Goal: Information Seeking & Learning: Learn about a topic

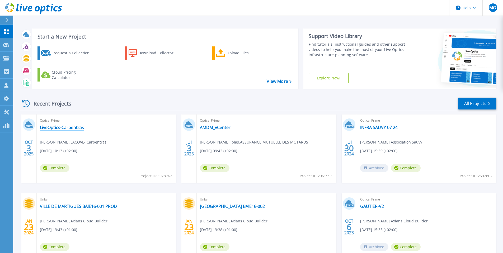
click at [66, 129] on link "LiveOptics-Carpentras" at bounding box center [62, 127] width 44 height 5
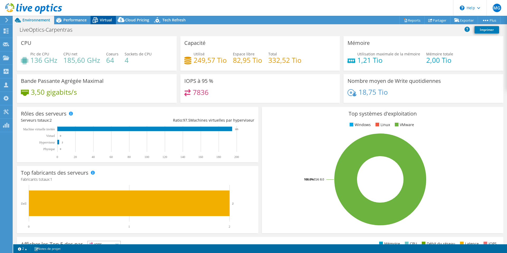
click at [101, 18] on span "Virtual" at bounding box center [106, 19] width 12 height 5
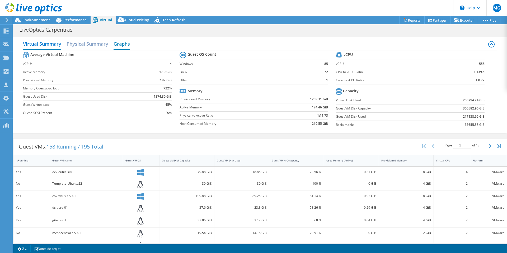
click at [127, 44] on h2 "Graphs" at bounding box center [121, 45] width 16 height 12
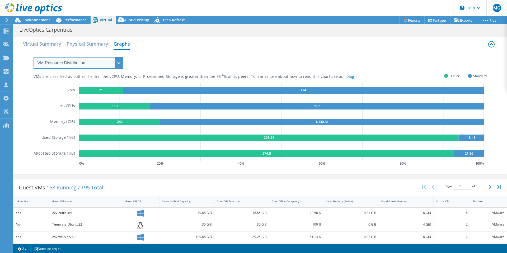
click at [118, 61] on select "VM Resource Distribution Provisioning Contrast Over Provisioning" at bounding box center [79, 63] width 90 height 12
select select "Over Provisioning"
click at [34, 57] on select "VM Resource Distribution Provisioning Contrast Over Provisioning" at bounding box center [79, 63] width 90 height 12
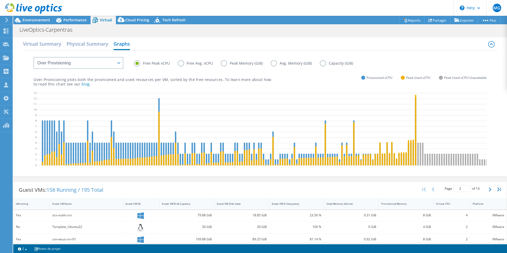
click at [224, 64] on label "Peak Memory (GiB)" at bounding box center [246, 63] width 50 height 6
click at [0, 0] on input "Peak Memory (GiB)" at bounding box center [0, 0] width 0 height 0
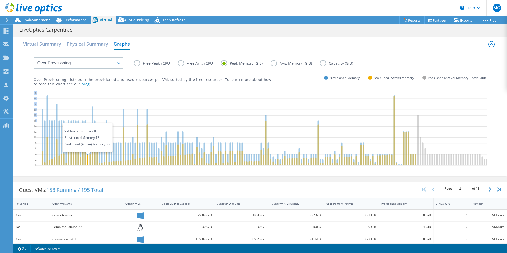
drag, startPoint x: 36, startPoint y: 118, endPoint x: 88, endPoint y: 151, distance: 61.9
click at [88, 152] on div "0 2 4 6 8 10 12 14 16 18 20 22 24 26 VM Name: mdm-srv-01 Provisioned Memory: 12…" at bounding box center [260, 130] width 453 height 79
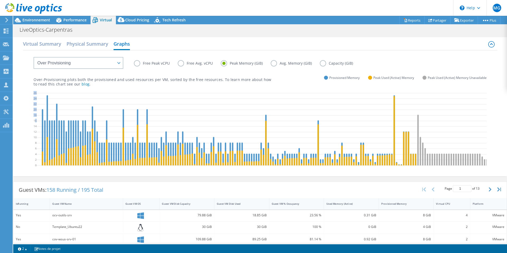
click at [222, 115] on icon at bounding box center [272, 130] width 471 height 79
click at [76, 20] on span "Performance" at bounding box center [74, 19] width 23 height 5
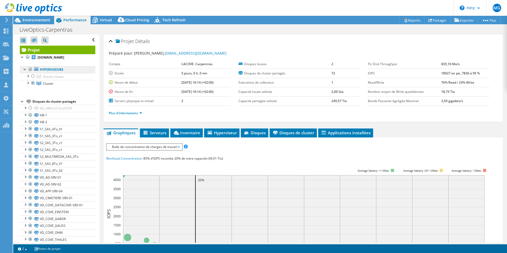
click at [64, 67] on link "Hyperviseurs" at bounding box center [57, 69] width 75 height 7
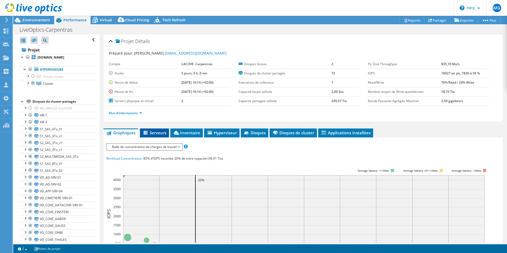
click at [152, 135] on span "Serveurs" at bounding box center [154, 132] width 24 height 5
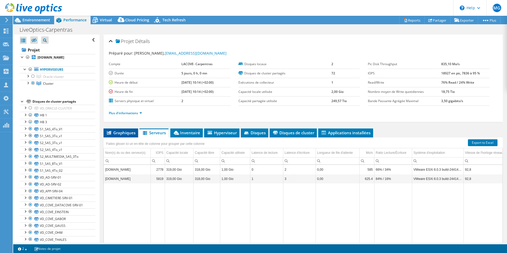
click at [121, 132] on span "Graphiques" at bounding box center [120, 132] width 29 height 5
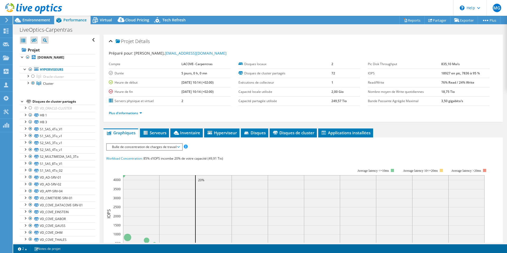
click at [178, 148] on span "Bulle de concentration de charges de travail" at bounding box center [144, 147] width 70 height 6
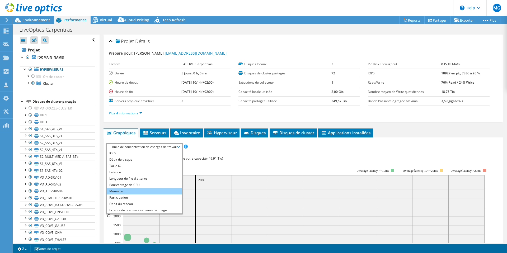
click at [119, 190] on li "Mémoire" at bounding box center [144, 191] width 75 height 6
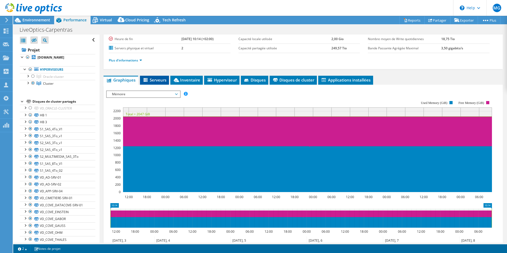
click at [149, 80] on span "Serveurs" at bounding box center [154, 79] width 24 height 5
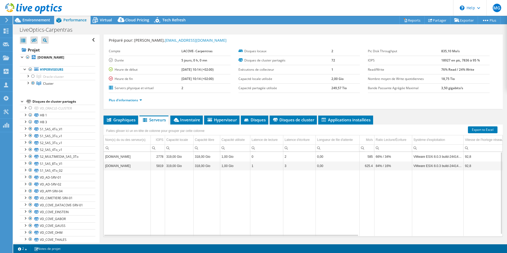
scroll to position [1, 0]
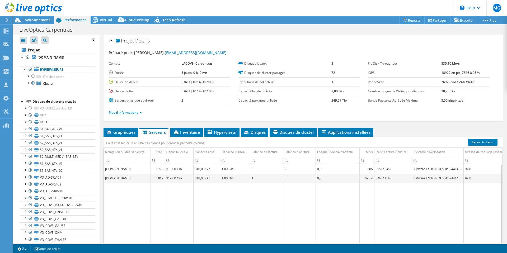
click at [140, 113] on link "Plus d'informations" at bounding box center [125, 112] width 33 height 4
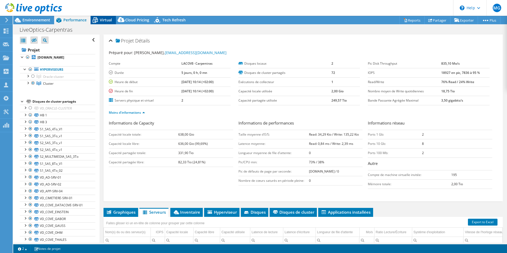
click at [101, 21] on span "Virtual" at bounding box center [106, 19] width 12 height 5
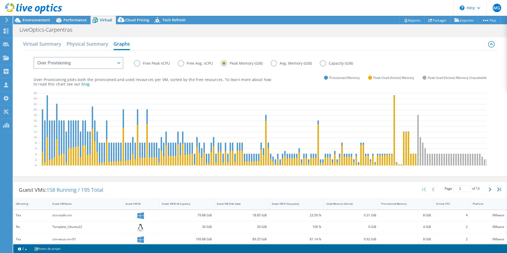
click at [138, 64] on label "Free Peak vCPU" at bounding box center [156, 63] width 44 height 6
click at [0, 0] on input "Free Peak vCPU" at bounding box center [0, 0] width 0 height 0
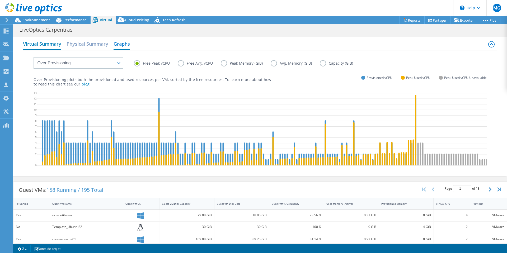
click at [38, 43] on h2 "Virtual Summary" at bounding box center [42, 45] width 38 height 12
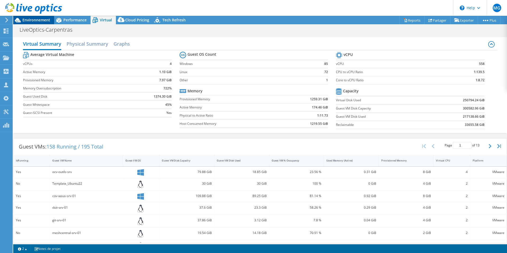
click at [37, 20] on span "Environnement" at bounding box center [36, 19] width 28 height 5
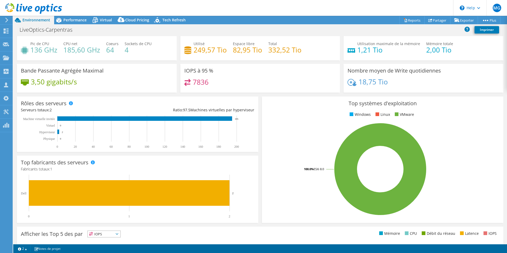
scroll to position [0, 0]
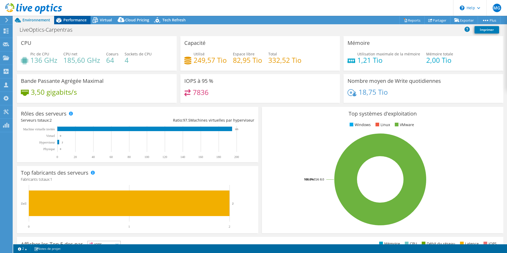
click at [75, 20] on span "Performance" at bounding box center [74, 19] width 23 height 5
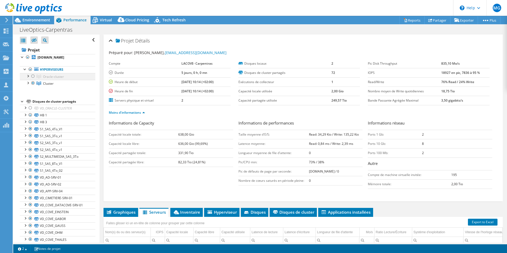
click at [33, 76] on div at bounding box center [32, 76] width 5 height 6
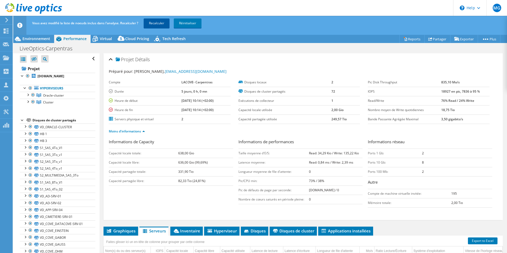
click at [159, 21] on link "Recalculer" at bounding box center [157, 22] width 26 height 9
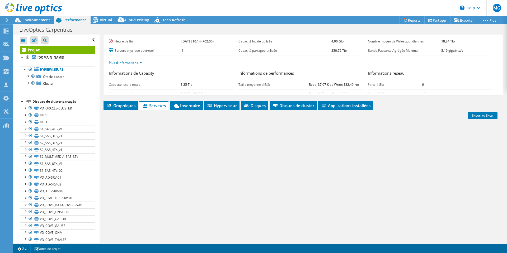
scroll to position [34, 0]
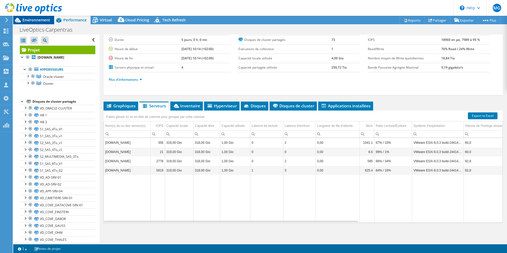
click at [36, 20] on span "Environnement" at bounding box center [36, 19] width 28 height 5
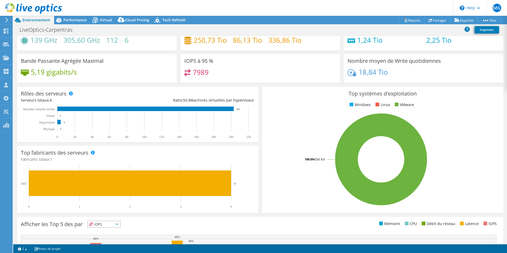
scroll to position [0, 0]
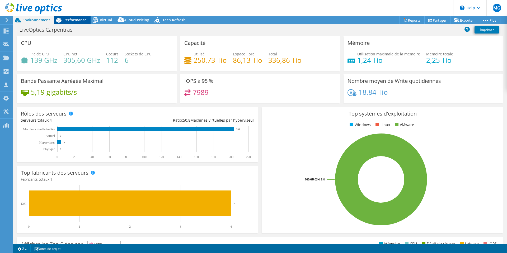
click at [74, 19] on span "Performance" at bounding box center [74, 19] width 23 height 5
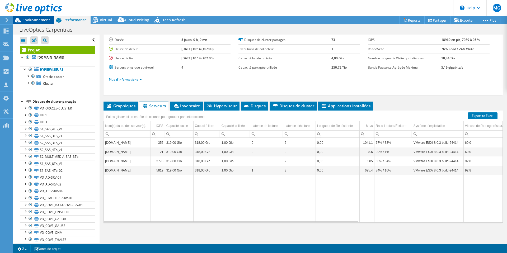
click at [40, 20] on span "Environnement" at bounding box center [36, 19] width 28 height 5
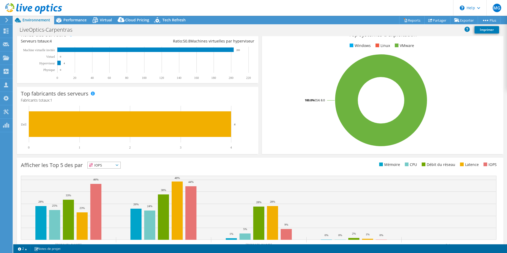
scroll to position [99, 0]
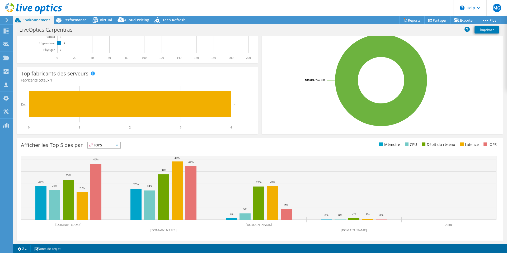
click at [118, 144] on icon at bounding box center [117, 145] width 3 height 2
click at [107, 166] on li "CPU" at bounding box center [104, 166] width 33 height 7
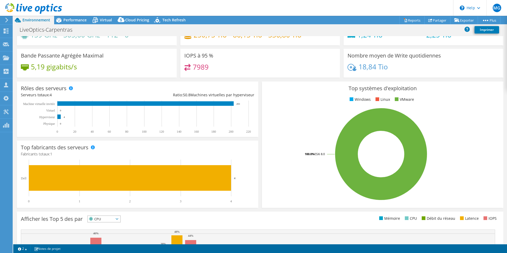
scroll to position [0, 0]
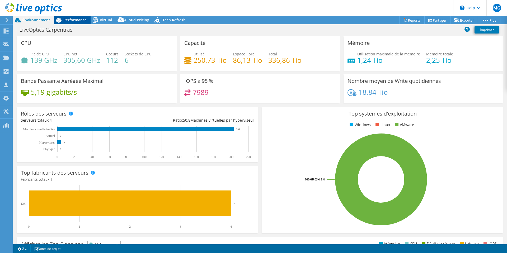
click at [73, 20] on span "Performance" at bounding box center [74, 19] width 23 height 5
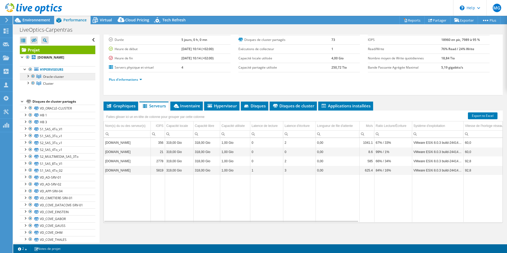
click at [71, 77] on link "Oracle-cluster" at bounding box center [57, 76] width 75 height 7
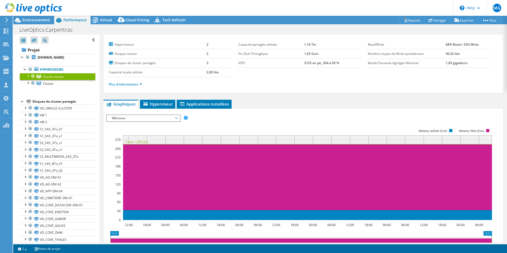
scroll to position [1, 0]
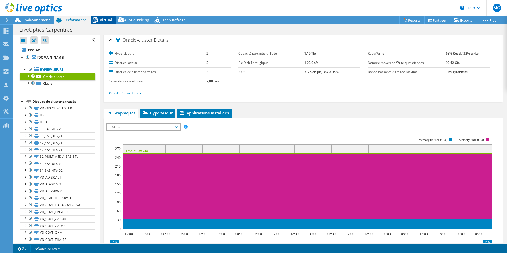
click at [102, 20] on span "Virtual" at bounding box center [106, 19] width 12 height 5
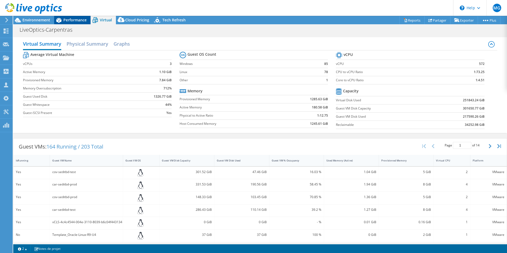
click at [73, 18] on span "Performance" at bounding box center [74, 19] width 23 height 5
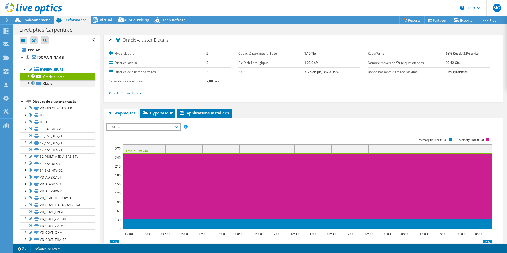
click at [32, 84] on div at bounding box center [32, 83] width 5 height 6
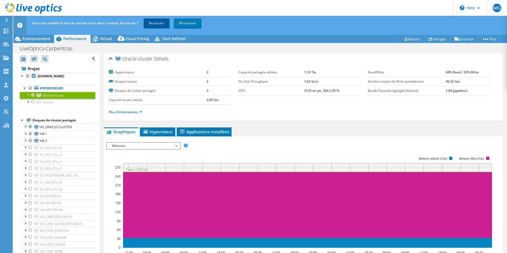
click at [153, 27] on link "Recalculer" at bounding box center [157, 22] width 26 height 9
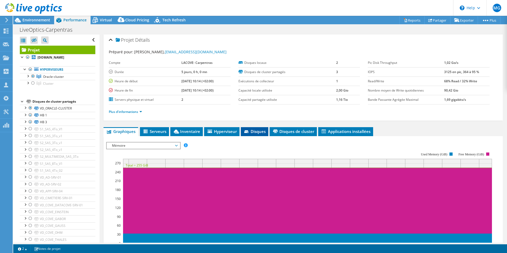
scroll to position [0, 0]
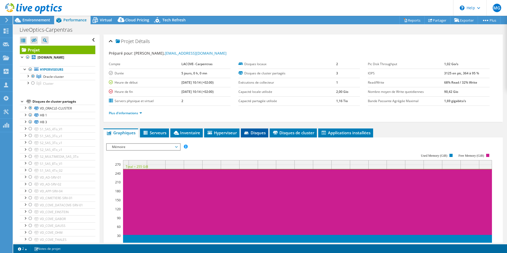
click at [252, 134] on span "Disques" at bounding box center [254, 132] width 22 height 5
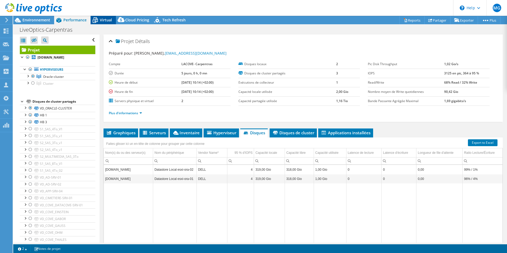
click at [105, 20] on span "Virtual" at bounding box center [106, 19] width 12 height 5
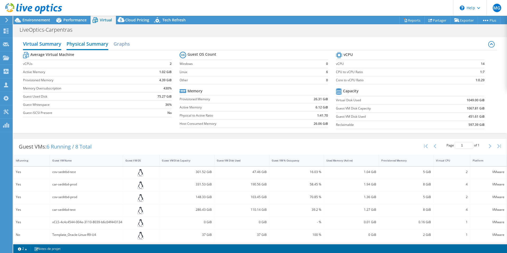
click at [85, 42] on h2 "Physical Summary" at bounding box center [87, 45] width 42 height 12
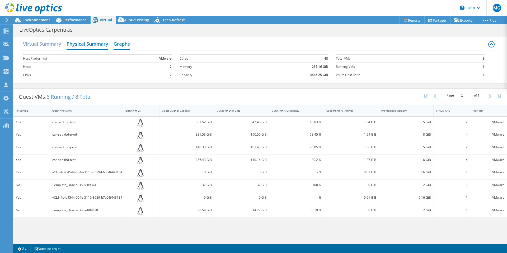
click at [125, 45] on h2 "Graphs" at bounding box center [121, 45] width 16 height 12
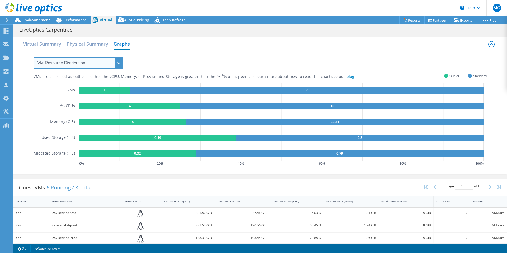
click at [121, 63] on select "VM Resource Distribution Provisioning Contrast Over Provisioning" at bounding box center [79, 63] width 90 height 12
click at [164, 56] on div "VMs are classified as outlier if either the vCPU, Memory, or Provisioned Storag…" at bounding box center [260, 108] width 453 height 117
click at [29, 18] on span "Environnement" at bounding box center [36, 19] width 28 height 5
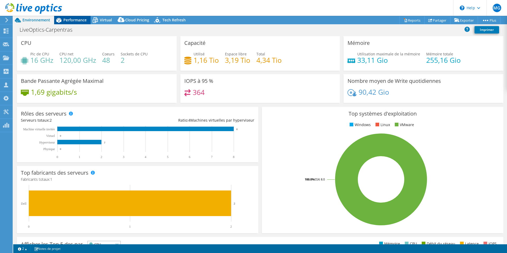
click at [79, 17] on div "Performance" at bounding box center [72, 20] width 36 height 8
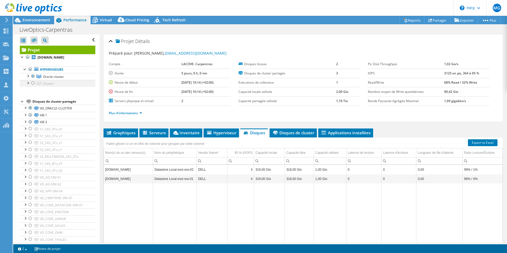
click at [32, 83] on div at bounding box center [32, 83] width 5 height 6
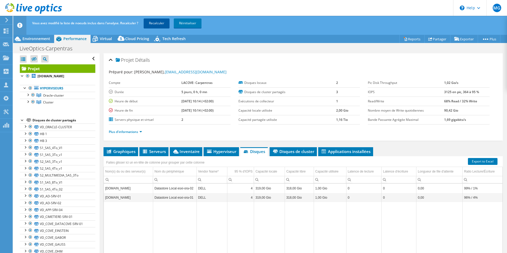
click at [162, 22] on link "Recalculer" at bounding box center [157, 22] width 26 height 9
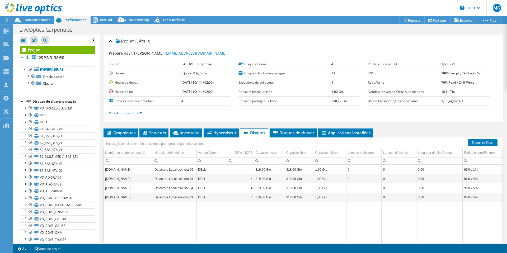
select select "USD"
click at [31, 17] on div at bounding box center [31, 9] width 62 height 18
click at [30, 20] on span "Environnement" at bounding box center [36, 19] width 28 height 5
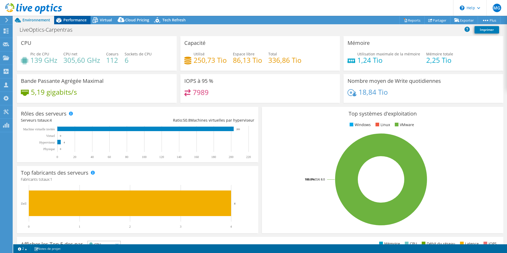
click at [73, 20] on span "Performance" at bounding box center [74, 19] width 23 height 5
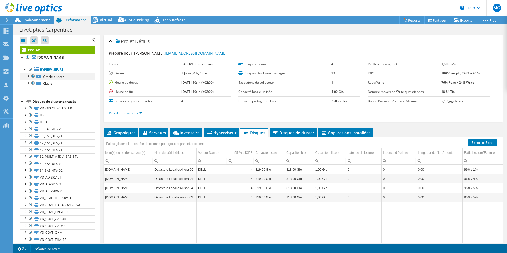
click at [34, 76] on div at bounding box center [32, 76] width 5 height 6
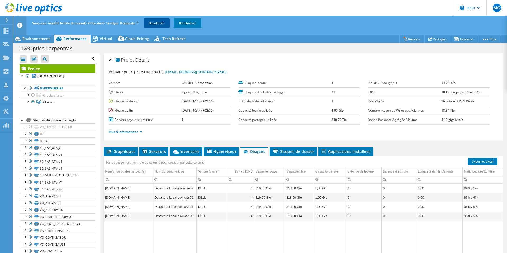
click at [159, 23] on link "Recalculer" at bounding box center [157, 22] width 26 height 9
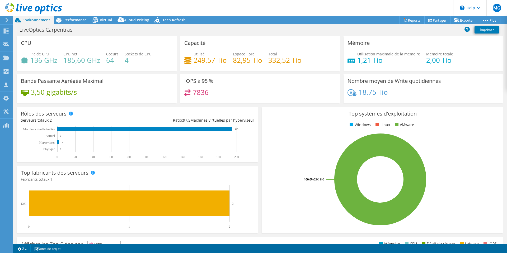
select select "USD"
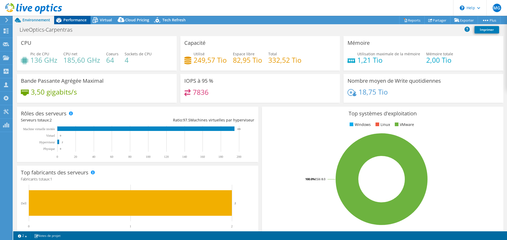
click at [80, 19] on span "Performance" at bounding box center [74, 19] width 23 height 5
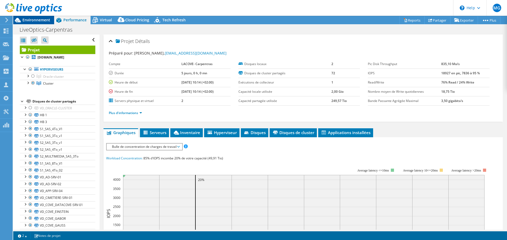
click at [43, 20] on span "Environnement" at bounding box center [36, 19] width 28 height 5
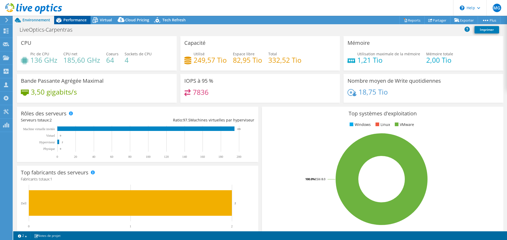
click at [74, 20] on span "Performance" at bounding box center [74, 19] width 23 height 5
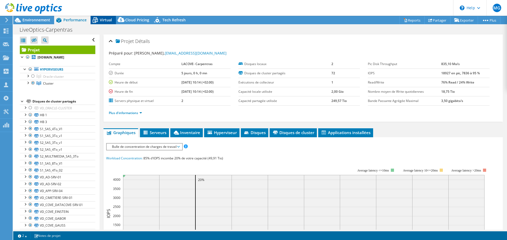
click at [103, 20] on span "Virtual" at bounding box center [106, 19] width 12 height 5
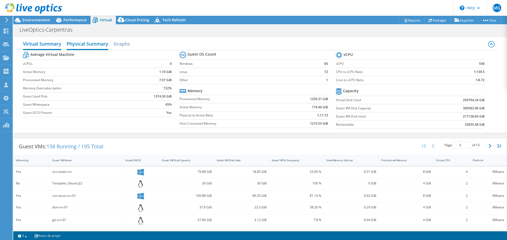
click at [88, 47] on h2 "Physical Summary" at bounding box center [87, 45] width 42 height 12
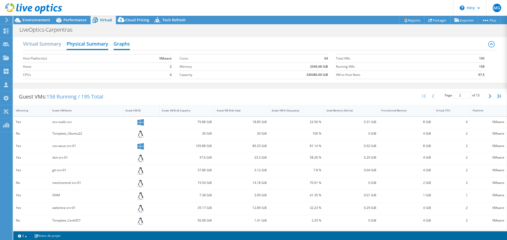
click at [124, 41] on h2 "Graphs" at bounding box center [121, 45] width 16 height 12
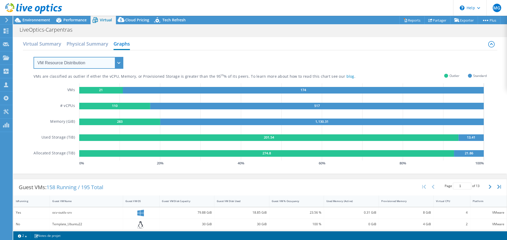
click at [118, 63] on select "VM Resource Distribution Provisioning Contrast Over Provisioning" at bounding box center [79, 63] width 90 height 12
select select "Provisioning Contrast"
click at [34, 57] on select "VM Resource Distribution Provisioning Contrast Over Provisioning" at bounding box center [79, 63] width 90 height 12
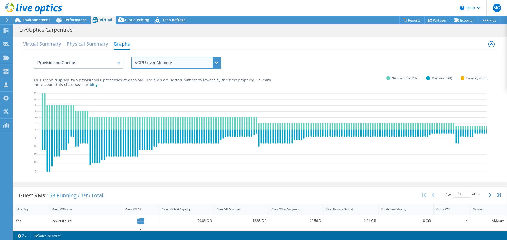
click at [215, 62] on select "vCPU over Memory vCPU over Capacity Memory over vCPU Memory over Capacity Capac…" at bounding box center [176, 63] width 90 height 12
click at [131, 57] on select "vCPU over Memory vCPU over Capacity Memory over vCPU Memory over Capacity Capac…" at bounding box center [176, 63] width 90 height 12
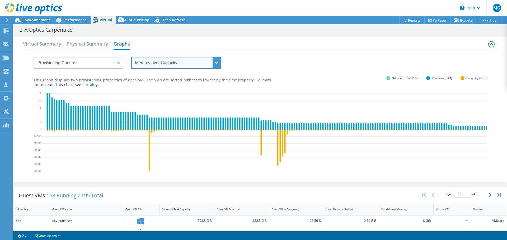
click at [216, 61] on select "vCPU over Memory vCPU over Capacity Memory over vCPU Memory over Capacity Capac…" at bounding box center [176, 63] width 90 height 12
click at [131, 57] on select "vCPU over Memory vCPU over Capacity Memory over vCPU Memory over Capacity Capac…" at bounding box center [176, 63] width 90 height 12
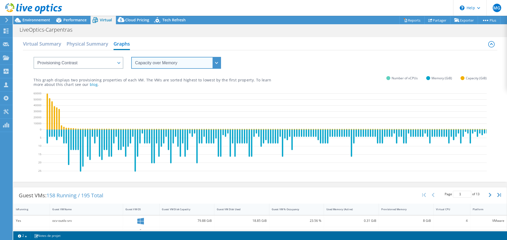
click at [216, 62] on select "vCPU over Memory vCPU over Capacity Memory over vCPU Memory over Capacity Capac…" at bounding box center [176, 63] width 90 height 12
select select "vCPU over Memory"
click at [131, 57] on select "vCPU over Memory vCPU over Capacity Memory over vCPU Memory over Capacity Capac…" at bounding box center [176, 63] width 90 height 12
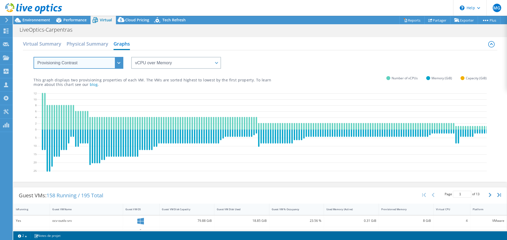
click at [117, 61] on select "VM Resource Distribution Provisioning Contrast Over Provisioning" at bounding box center [79, 63] width 90 height 12
select select "Over Provisioning"
click at [34, 57] on select "VM Resource Distribution Provisioning Contrast Over Provisioning" at bounding box center [79, 63] width 90 height 12
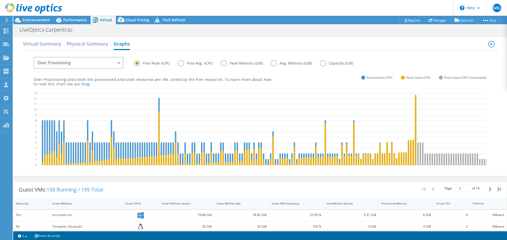
click at [224, 63] on label "Peak Memory (GiB)" at bounding box center [246, 63] width 50 height 6
click at [0, 0] on input "Peak Memory (GiB)" at bounding box center [0, 0] width 0 height 0
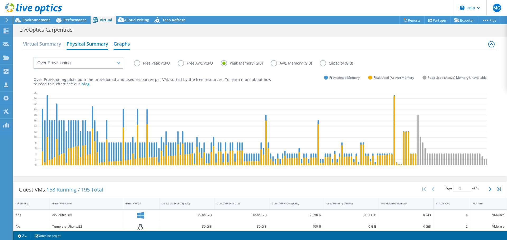
click at [91, 44] on h2 "Physical Summary" at bounding box center [87, 45] width 42 height 12
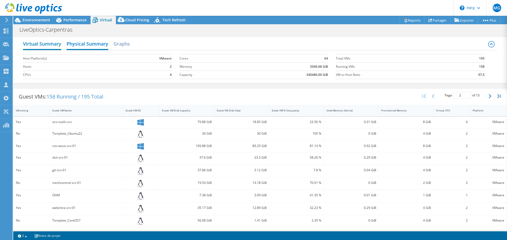
click at [40, 44] on h2 "Virtual Summary" at bounding box center [42, 45] width 38 height 12
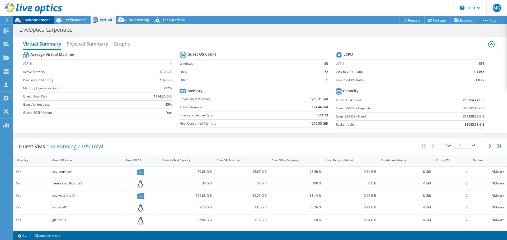
click at [31, 18] on span "Environnement" at bounding box center [36, 19] width 28 height 5
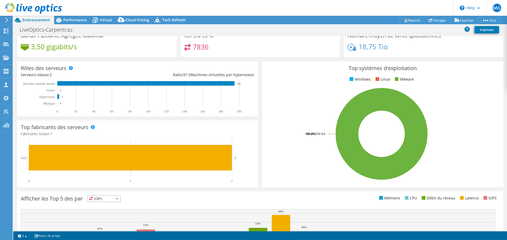
scroll to position [112, 0]
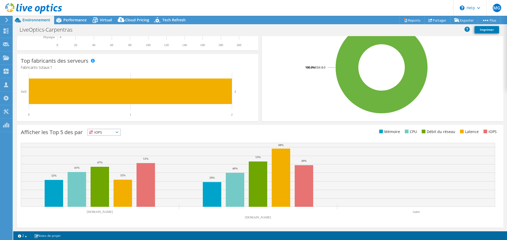
click at [118, 133] on icon at bounding box center [117, 133] width 3 height 2
click at [101, 148] on li "Mémoire" at bounding box center [104, 146] width 33 height 7
click at [68, 18] on span "Performance" at bounding box center [74, 19] width 23 height 5
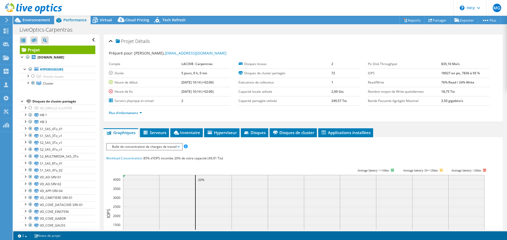
scroll to position [0, 0]
click at [158, 131] on span "Serveurs" at bounding box center [154, 132] width 24 height 5
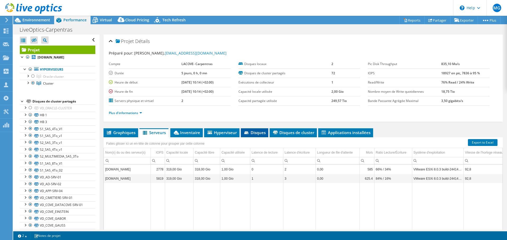
click at [254, 132] on span "Disques" at bounding box center [254, 132] width 22 height 5
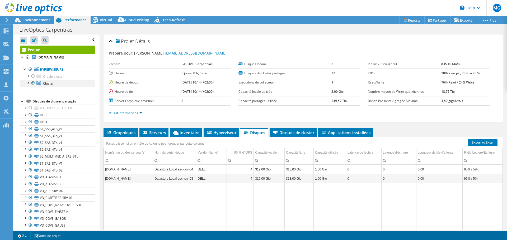
click at [27, 83] on div at bounding box center [27, 82] width 5 height 5
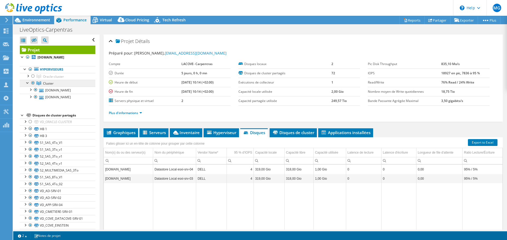
click at [67, 84] on link "Cluster" at bounding box center [57, 83] width 75 height 7
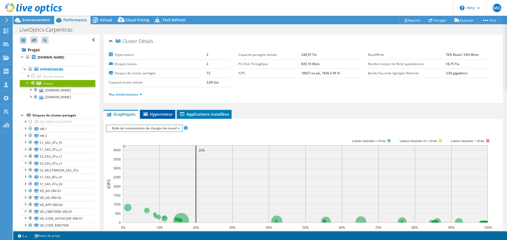
click at [159, 114] on span "Hyperviseur" at bounding box center [157, 114] width 30 height 5
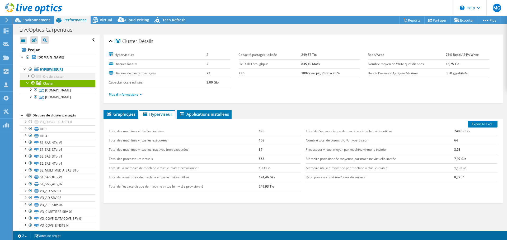
click at [33, 76] on div at bounding box center [32, 76] width 5 height 6
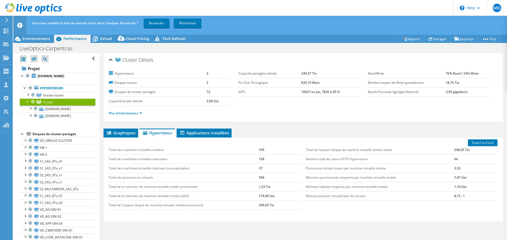
click at [34, 102] on div at bounding box center [32, 102] width 5 height 6
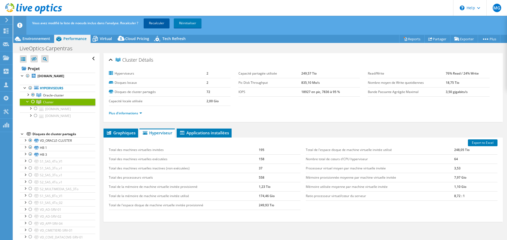
click at [161, 22] on link "Recalculer" at bounding box center [157, 22] width 26 height 9
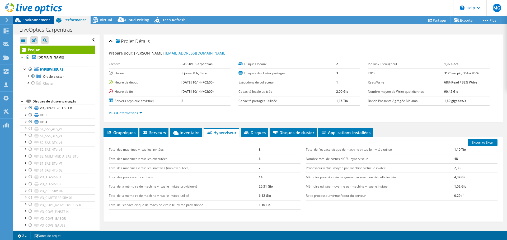
click at [33, 22] on div "Environnement" at bounding box center [33, 20] width 41 height 8
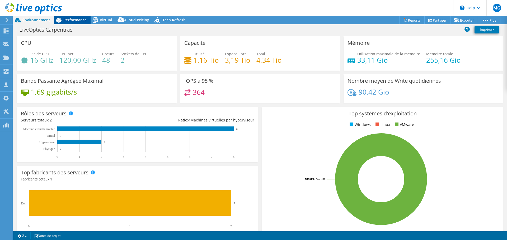
click at [70, 20] on span "Performance" at bounding box center [74, 19] width 23 height 5
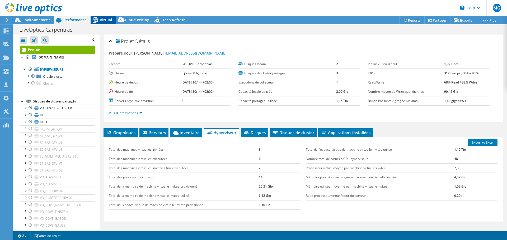
click at [106, 19] on span "Virtual" at bounding box center [106, 19] width 12 height 5
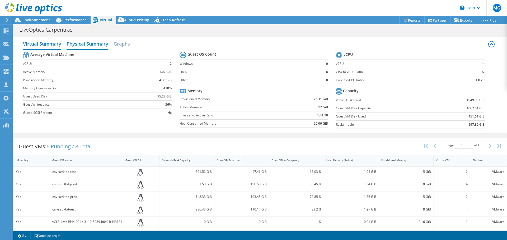
click at [84, 44] on h2 "Physical Summary" at bounding box center [87, 45] width 42 height 12
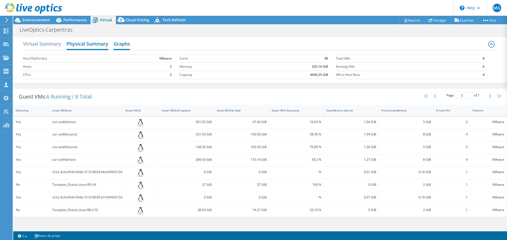
click at [124, 43] on h2 "Graphs" at bounding box center [121, 45] width 16 height 12
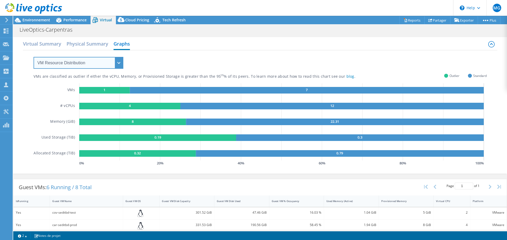
click at [119, 62] on select "VM Resource Distribution Provisioning Contrast Over Provisioning" at bounding box center [79, 63] width 90 height 12
select select "Over Provisioning"
click at [34, 57] on select "VM Resource Distribution Provisioning Contrast Over Provisioning" at bounding box center [79, 63] width 90 height 12
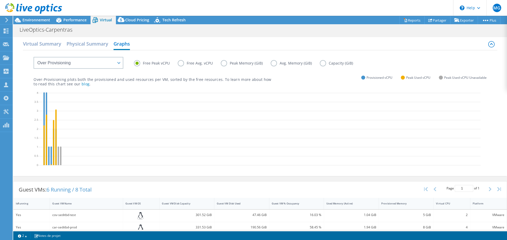
click at [223, 65] on label "Peak Memory (GiB)" at bounding box center [246, 63] width 50 height 6
click at [0, 0] on input "Peak Memory (GiB)" at bounding box center [0, 0] width 0 height 0
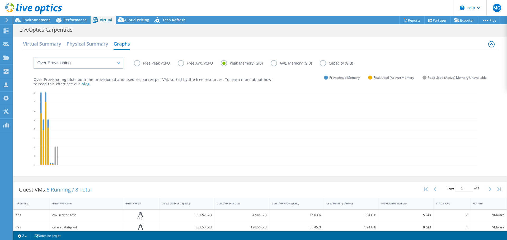
click at [272, 64] on label "Avg. Memory (GiB)" at bounding box center [294, 63] width 49 height 6
click at [0, 0] on input "Avg. Memory (GiB)" at bounding box center [0, 0] width 0 height 0
